Goal: Information Seeking & Learning: Learn about a topic

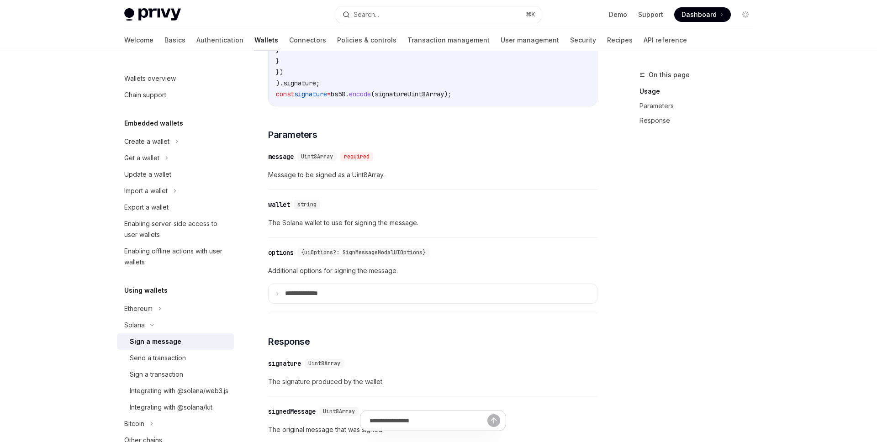
scroll to position [558, 0]
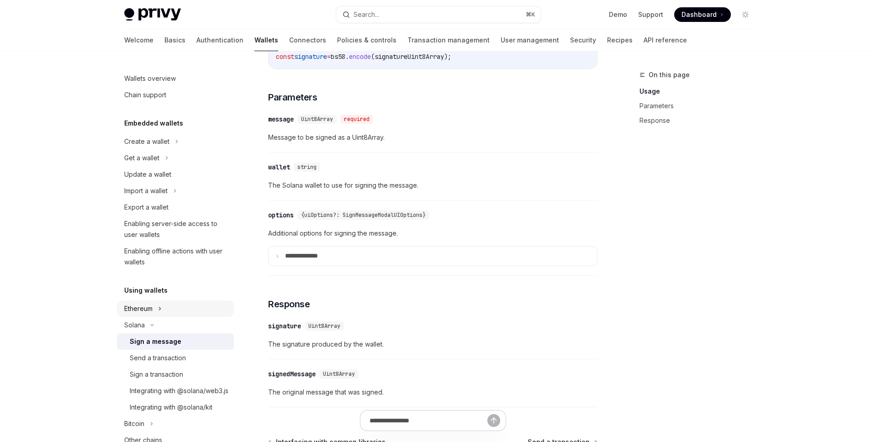
click at [166, 309] on div "Ethereum" at bounding box center [175, 308] width 117 height 16
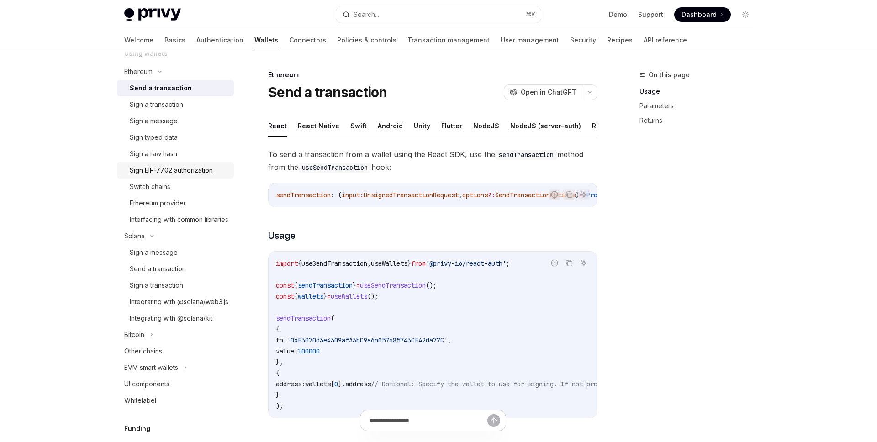
scroll to position [232, 0]
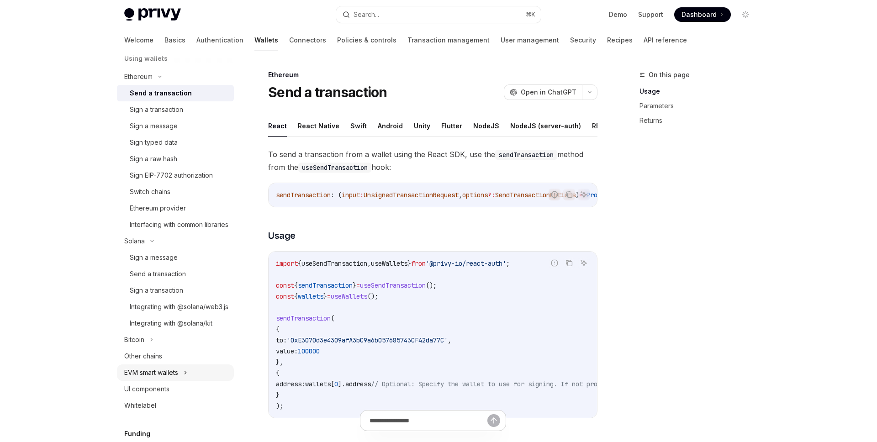
click at [181, 381] on div "EVM smart wallets" at bounding box center [175, 372] width 117 height 16
type textarea "*"
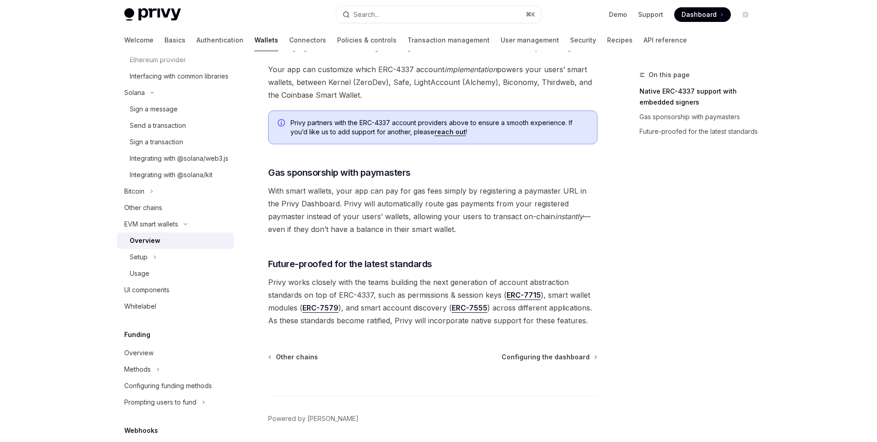
scroll to position [632, 0]
click at [410, 287] on span "Privy works closely with the teams building the next generation of account abst…" at bounding box center [432, 300] width 329 height 51
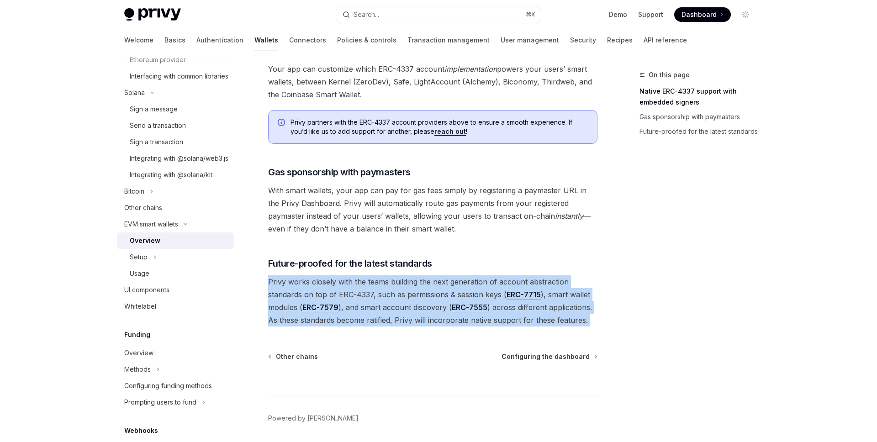
click at [431, 286] on span "Privy works closely with the teams building the next generation of account abst…" at bounding box center [432, 300] width 329 height 51
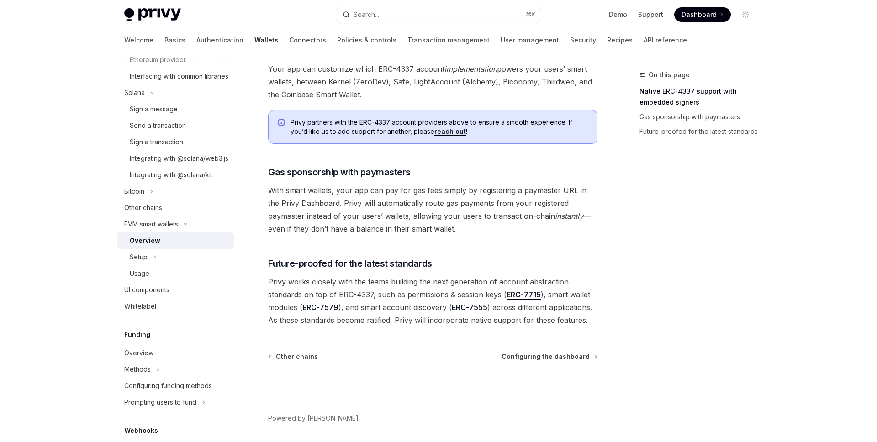
click at [431, 286] on span "Privy works closely with the teams building the next generation of account abst…" at bounding box center [432, 300] width 329 height 51
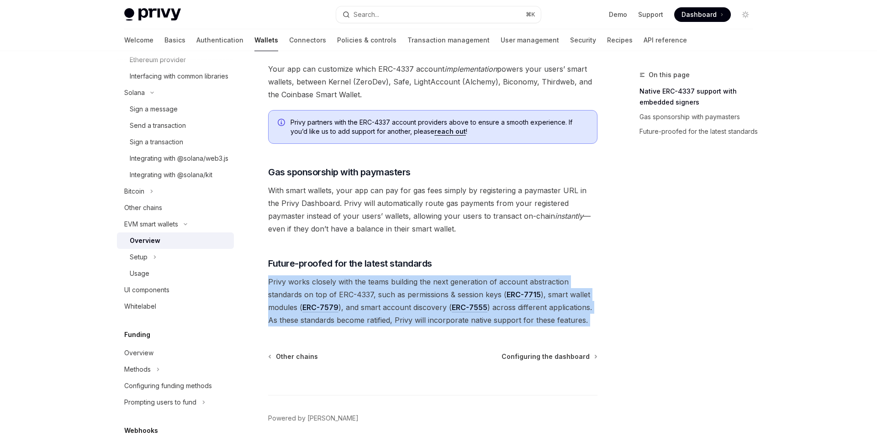
click at [403, 286] on span "Privy works closely with the teams building the next generation of account abst…" at bounding box center [432, 300] width 329 height 51
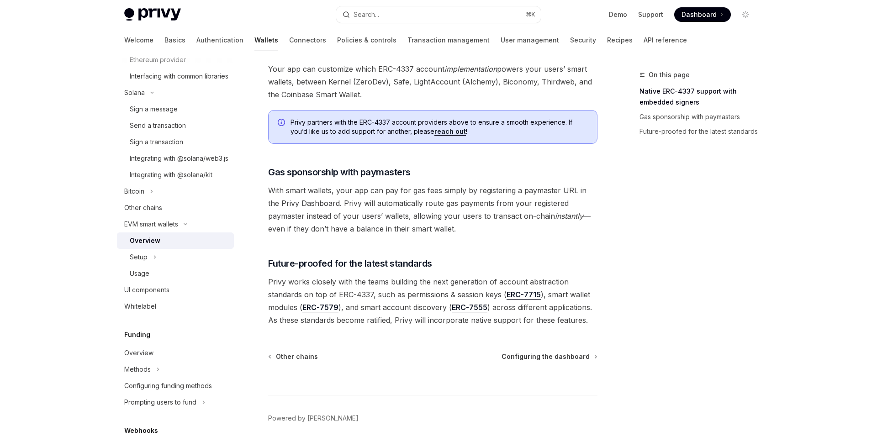
click at [403, 286] on span "Privy works closely with the teams building the next generation of account abst…" at bounding box center [432, 300] width 329 height 51
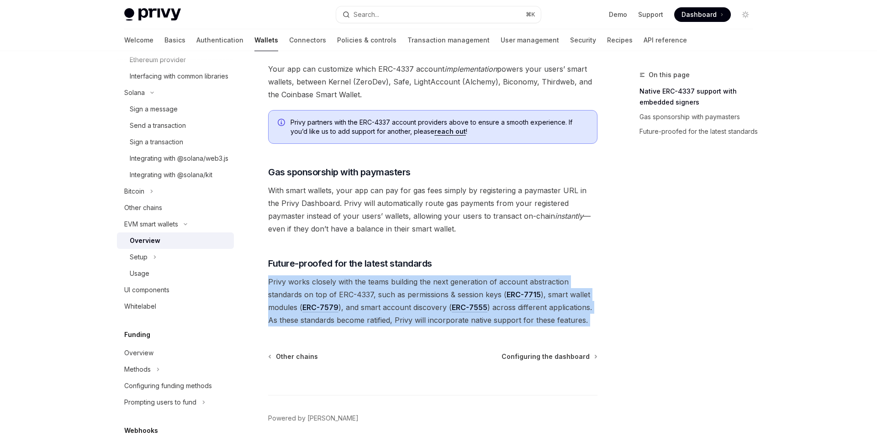
click at [411, 286] on span "Privy works closely with the teams building the next generation of account abst…" at bounding box center [432, 300] width 329 height 51
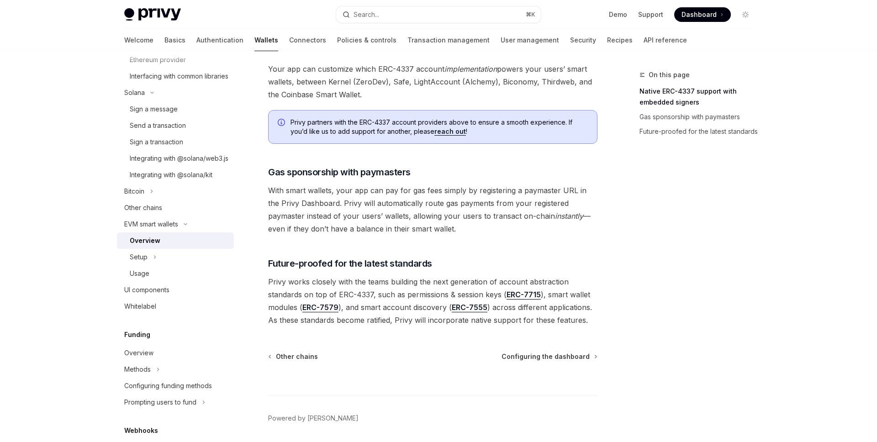
click at [411, 286] on span "Privy works closely with the teams building the next generation of account abst…" at bounding box center [432, 300] width 329 height 51
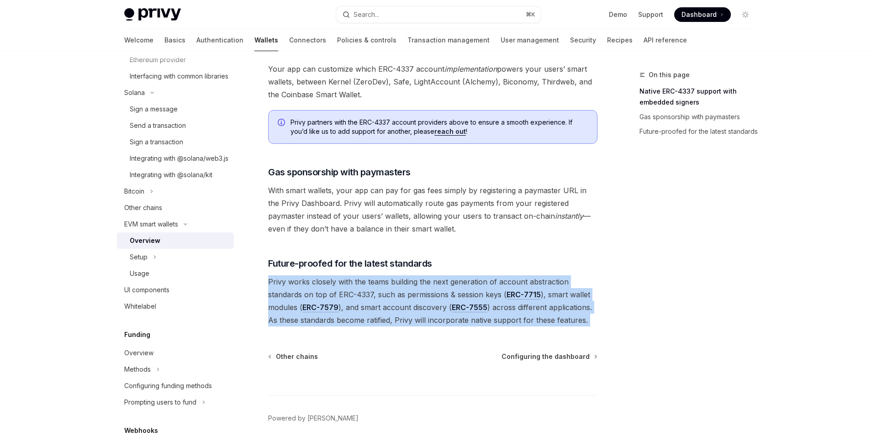
click at [411, 286] on span "Privy works closely with the teams building the next generation of account abst…" at bounding box center [432, 300] width 329 height 51
click at [397, 286] on span "Privy works closely with the teams building the next generation of account abst…" at bounding box center [432, 300] width 329 height 51
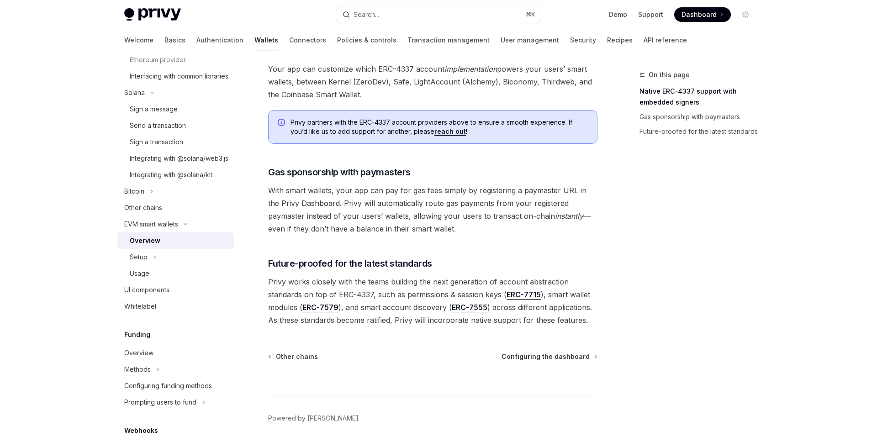
click at [397, 286] on span "Privy works closely with the teams building the next generation of account abst…" at bounding box center [432, 300] width 329 height 51
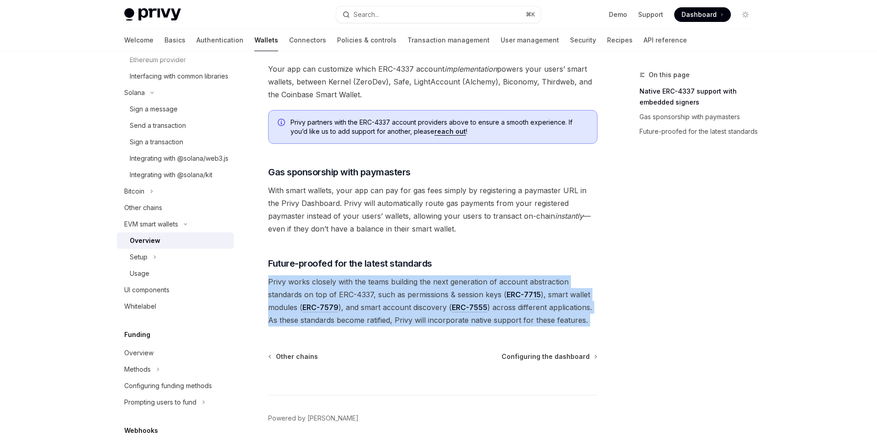
click at [405, 285] on span "Privy works closely with the teams building the next generation of account abst…" at bounding box center [432, 300] width 329 height 51
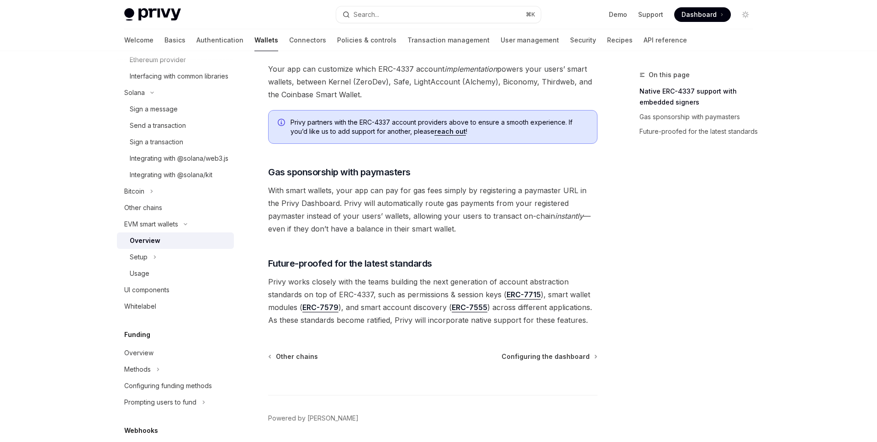
click at [405, 285] on span "Privy works closely with the teams building the next generation of account abst…" at bounding box center [432, 300] width 329 height 51
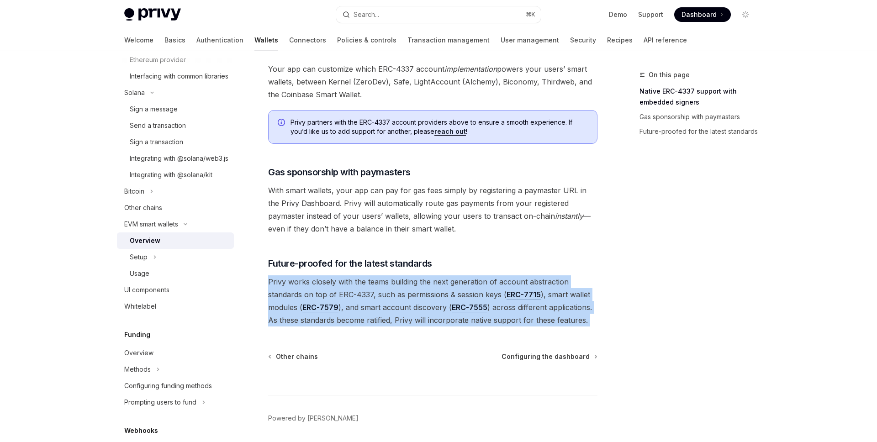
click at [396, 289] on span "Privy works closely with the teams building the next generation of account abst…" at bounding box center [432, 300] width 329 height 51
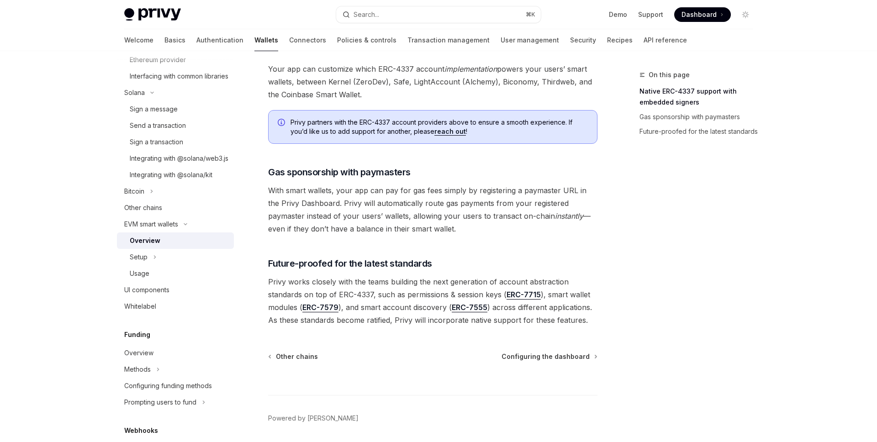
click at [396, 289] on span "Privy works closely with the teams building the next generation of account abst…" at bounding box center [432, 300] width 329 height 51
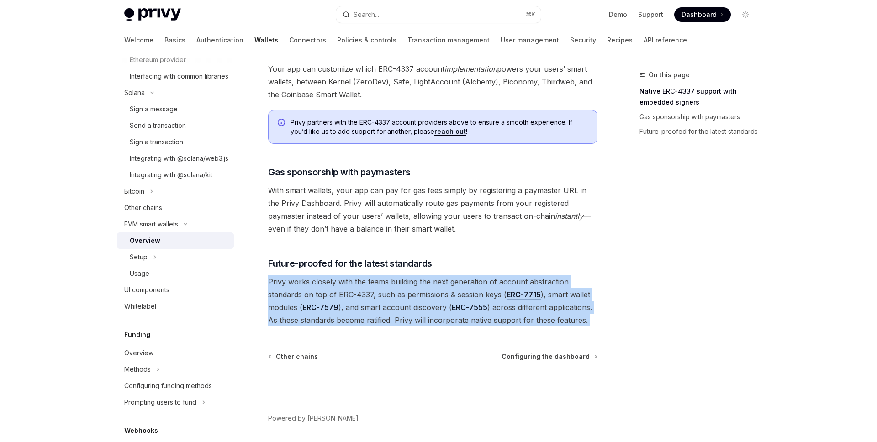
click at [420, 284] on span "Privy works closely with the teams building the next generation of account abst…" at bounding box center [432, 300] width 329 height 51
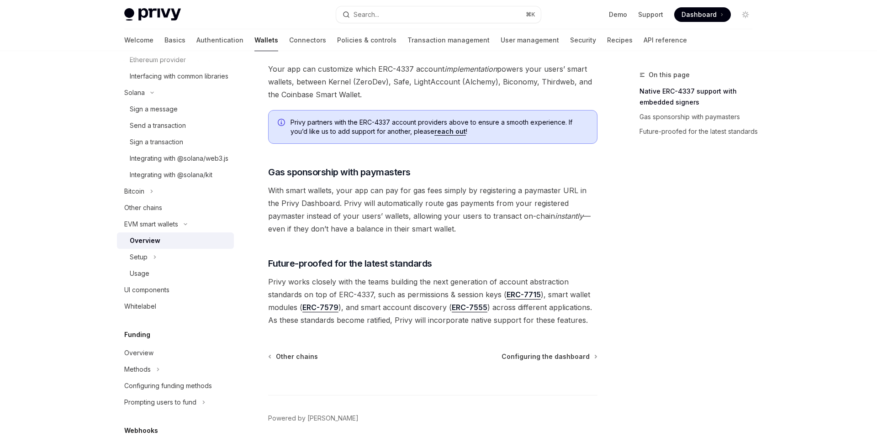
click at [420, 284] on span "Privy works closely with the teams building the next generation of account abst…" at bounding box center [432, 300] width 329 height 51
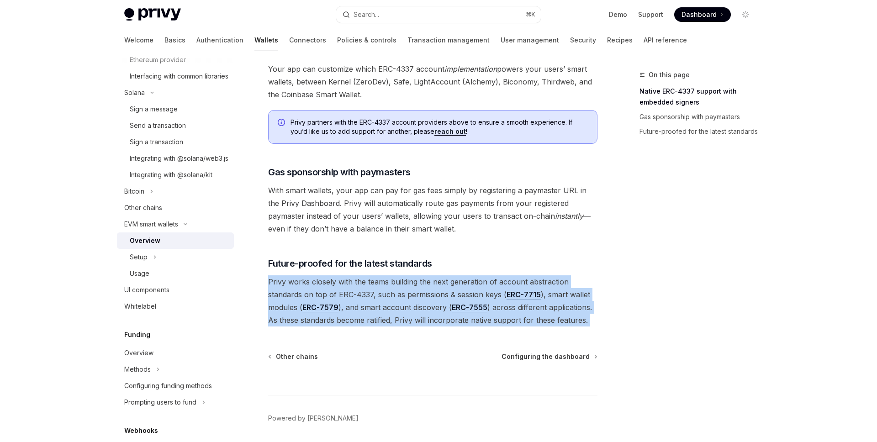
click at [391, 290] on span "Privy works closely with the teams building the next generation of account abst…" at bounding box center [432, 300] width 329 height 51
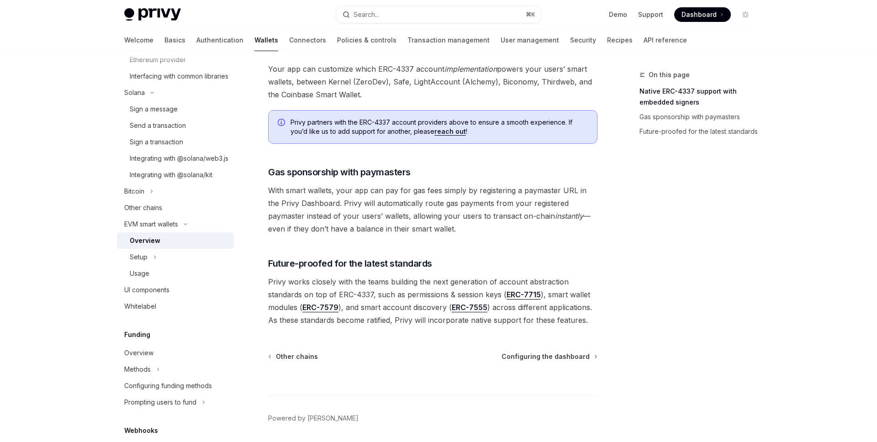
click at [391, 290] on span "Privy works closely with the teams building the next generation of account abst…" at bounding box center [432, 300] width 329 height 51
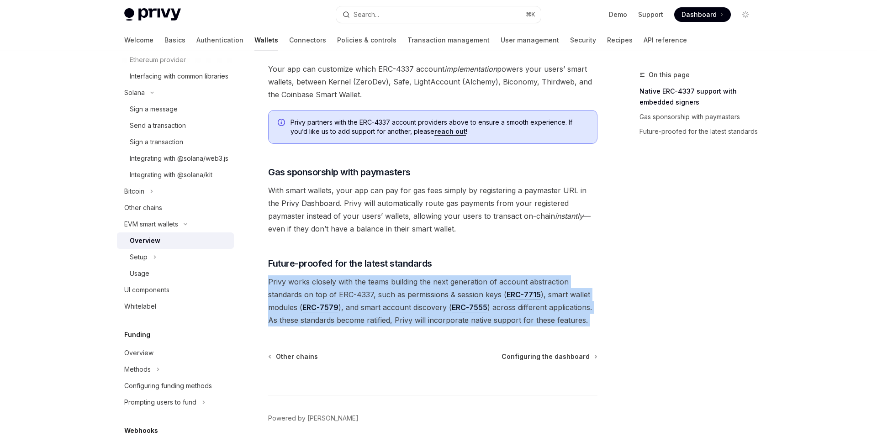
click at [415, 287] on span "Privy works closely with the teams building the next generation of account abst…" at bounding box center [432, 300] width 329 height 51
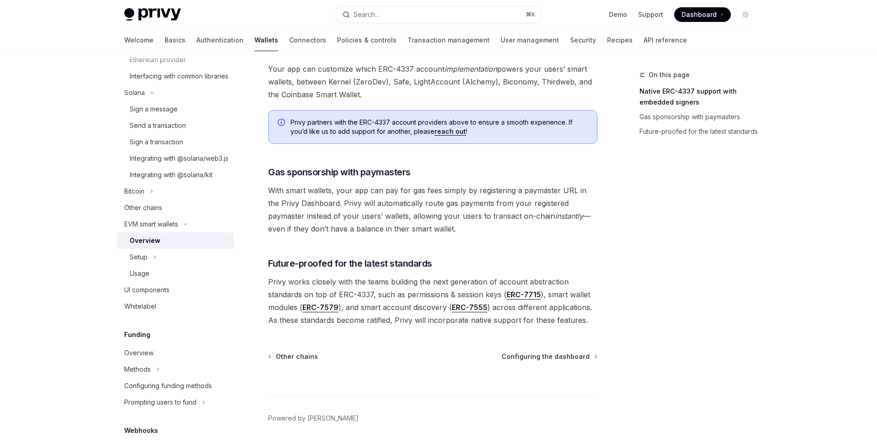
click at [415, 287] on span "Privy works closely with the teams building the next generation of account abst…" at bounding box center [432, 300] width 329 height 51
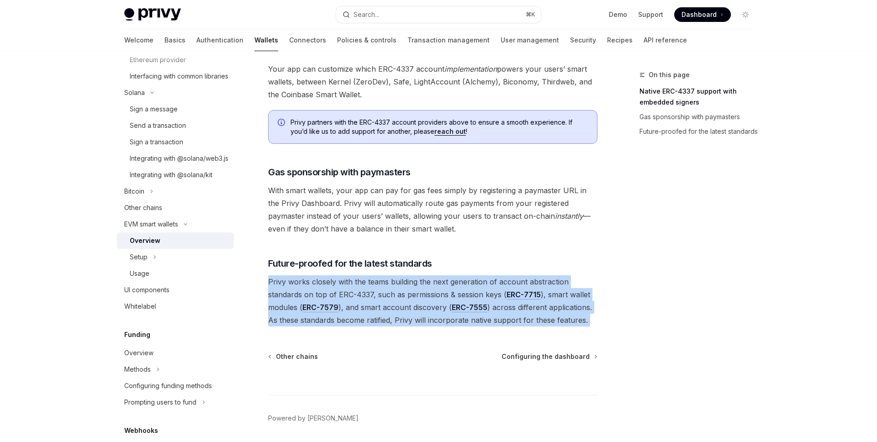
click at [395, 291] on span "Privy works closely with the teams building the next generation of account abst…" at bounding box center [432, 300] width 329 height 51
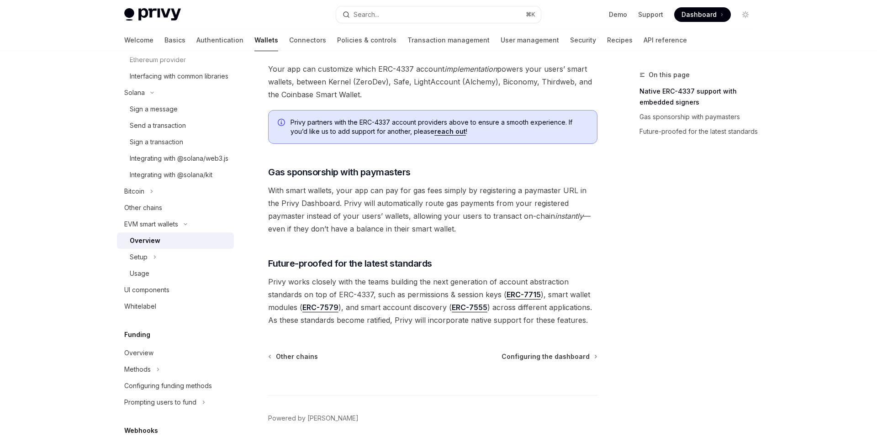
click at [395, 291] on span "Privy works closely with the teams building the next generation of account abst…" at bounding box center [432, 300] width 329 height 51
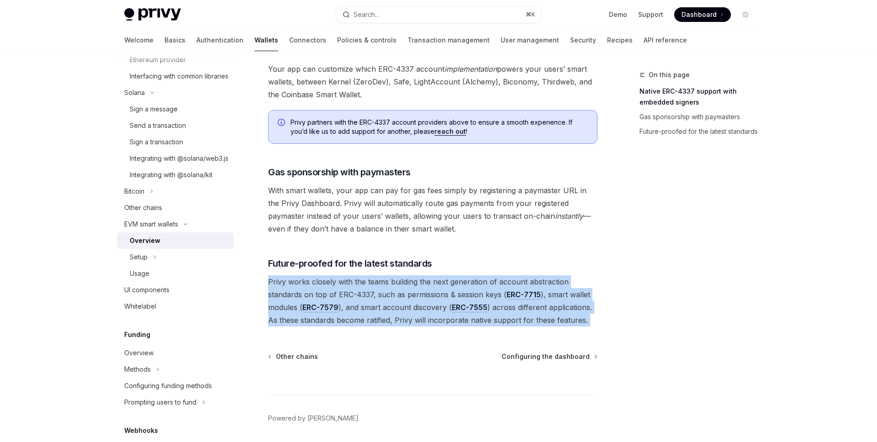
click at [414, 289] on span "Privy works closely with the teams building the next generation of account abst…" at bounding box center [432, 300] width 329 height 51
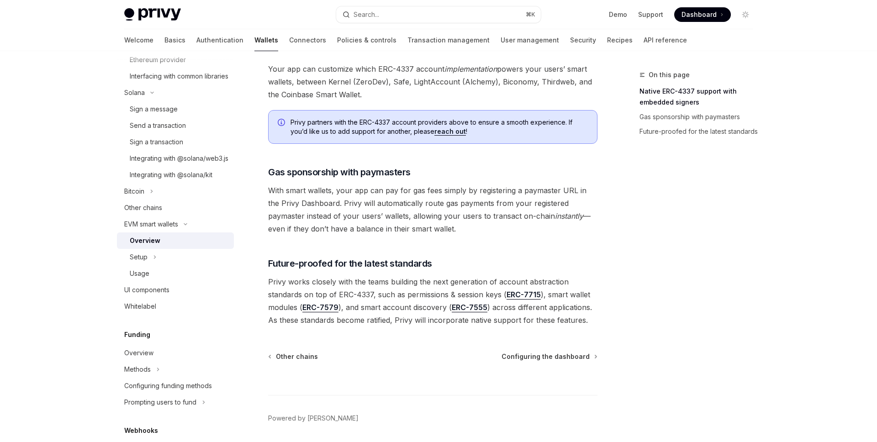
click at [692, 209] on div "On this page Native ERC-4337 support with embedded signers Gas sponsorship with…" at bounding box center [690, 255] width 139 height 373
